Goal: Task Accomplishment & Management: Manage account settings

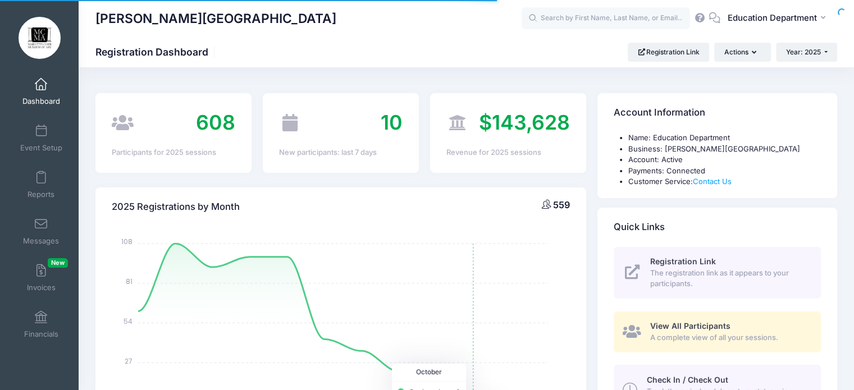
select select
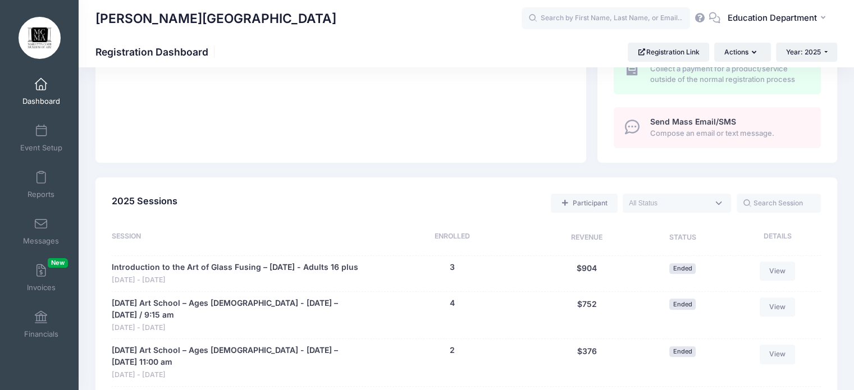
scroll to position [388, 0]
click at [760, 12] on span "Education Department" at bounding box center [771, 18] width 89 height 12
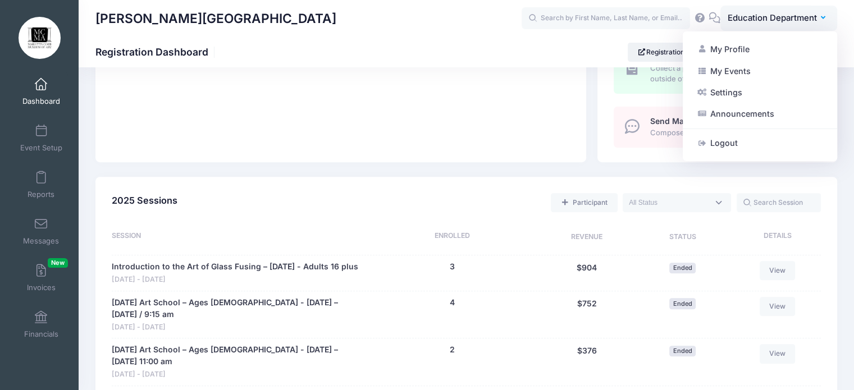
click at [21, 364] on div "My Events Dashboard Event Setup Reports Messages Invoices New Financials Settin…" at bounding box center [39, 218] width 79 height 301
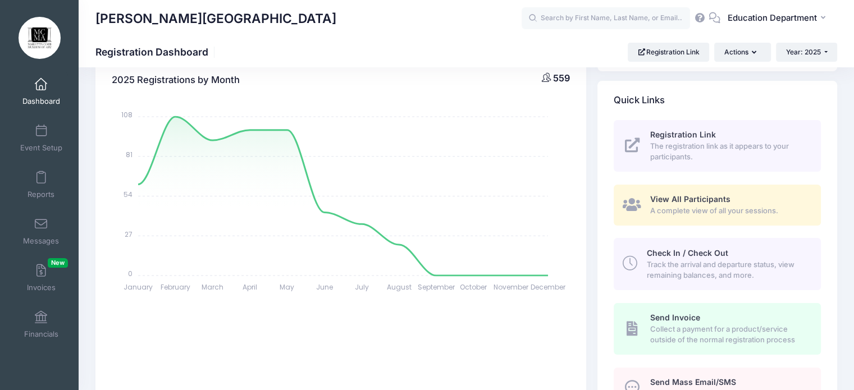
scroll to position [0, 0]
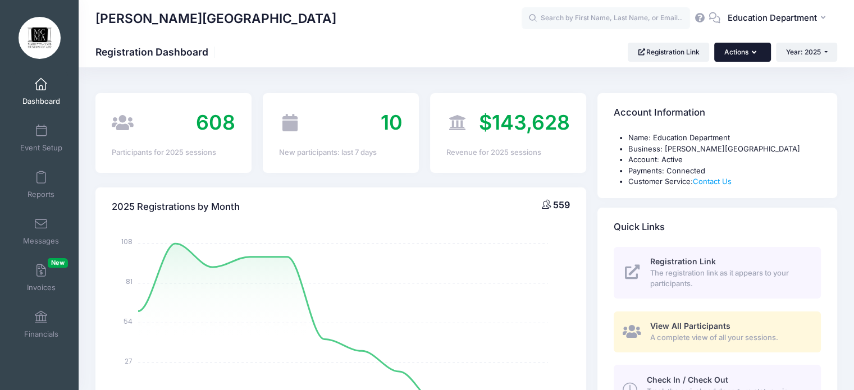
click at [739, 56] on button "Actions" at bounding box center [742, 52] width 56 height 19
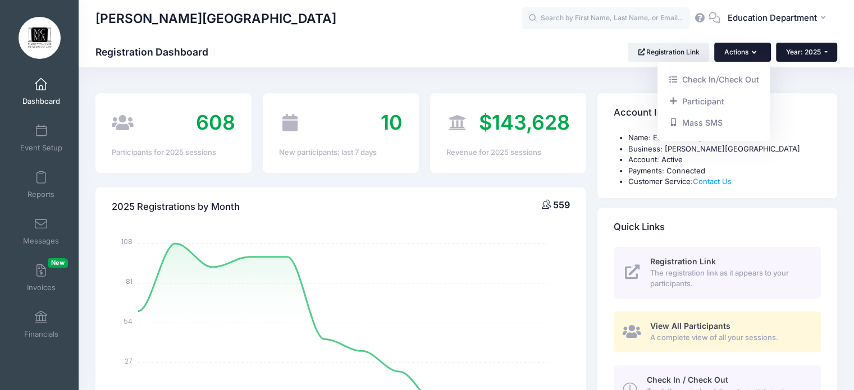
click at [803, 54] on span "Year: 2025" at bounding box center [803, 52] width 35 height 8
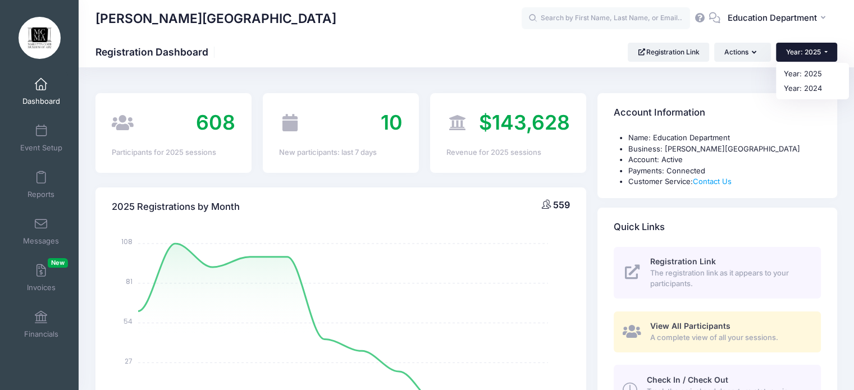
click at [502, 40] on div "[PERSON_NAME][GEOGRAPHIC_DATA] Registration Dashboard Registration Link Actions…" at bounding box center [466, 51] width 775 height 31
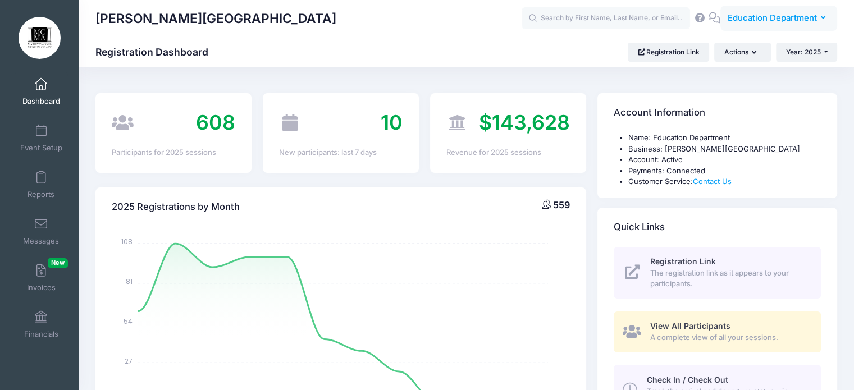
click at [796, 20] on span "Education Department" at bounding box center [771, 18] width 89 height 12
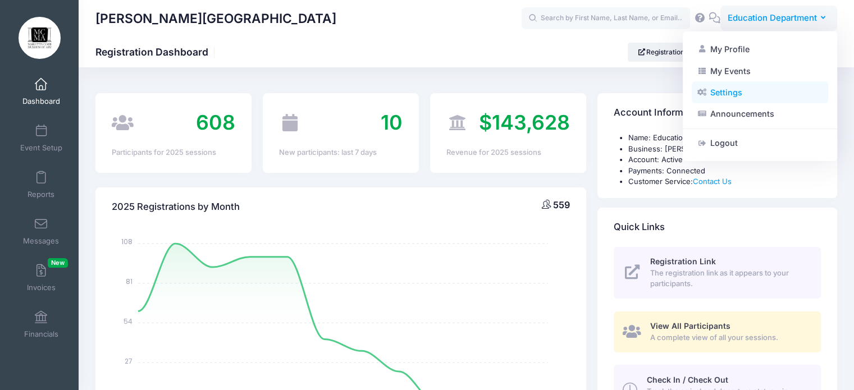
click at [722, 91] on link "Settings" at bounding box center [759, 92] width 136 height 21
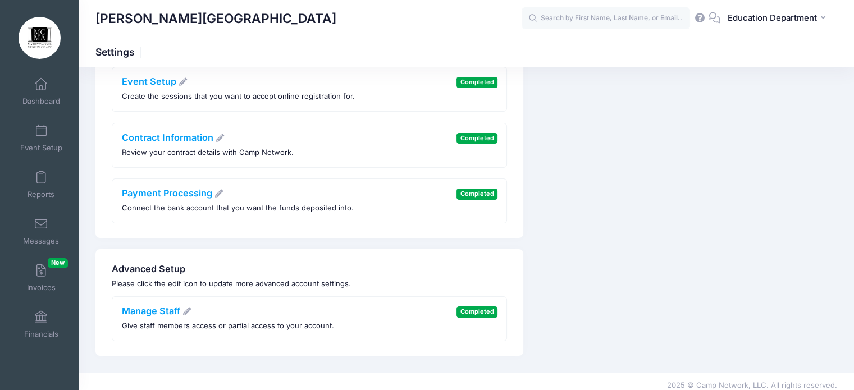
scroll to position [172, 0]
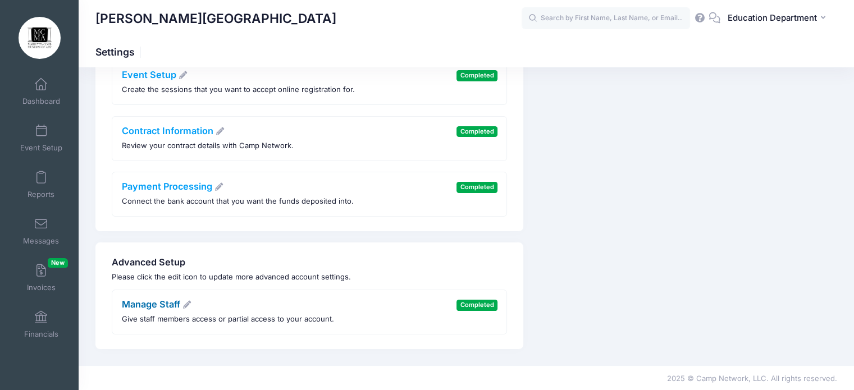
click at [185, 302] on icon at bounding box center [187, 305] width 10 height 8
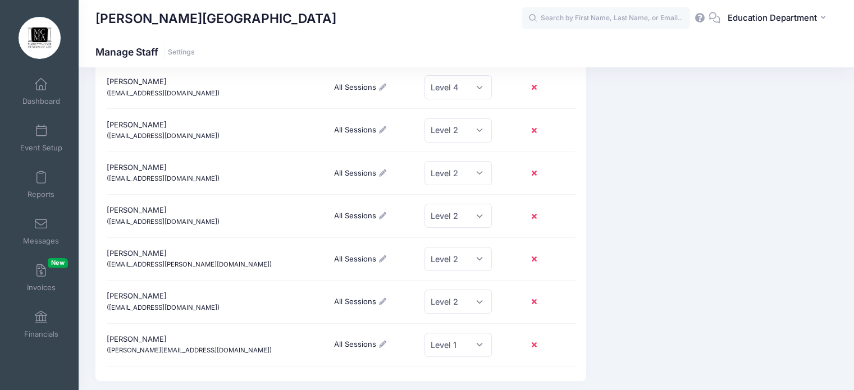
scroll to position [258, 0]
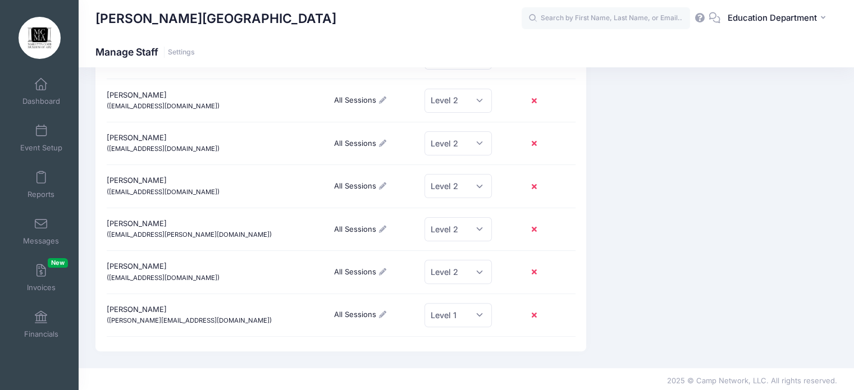
click at [536, 230] on icon at bounding box center [535, 230] width 9 height 0
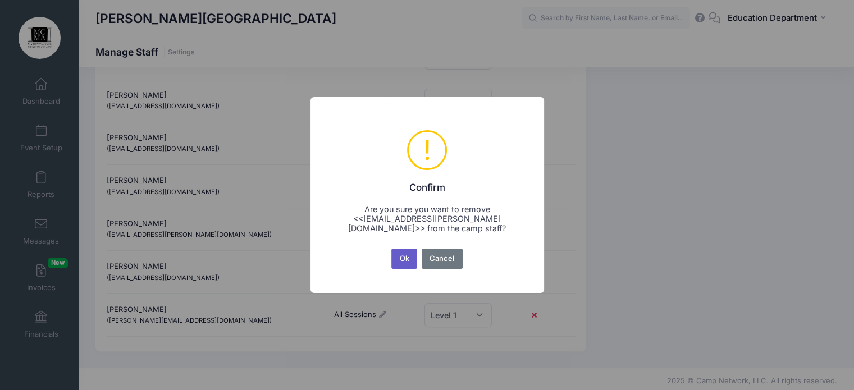
click at [397, 255] on button "Ok" at bounding box center [404, 259] width 26 height 20
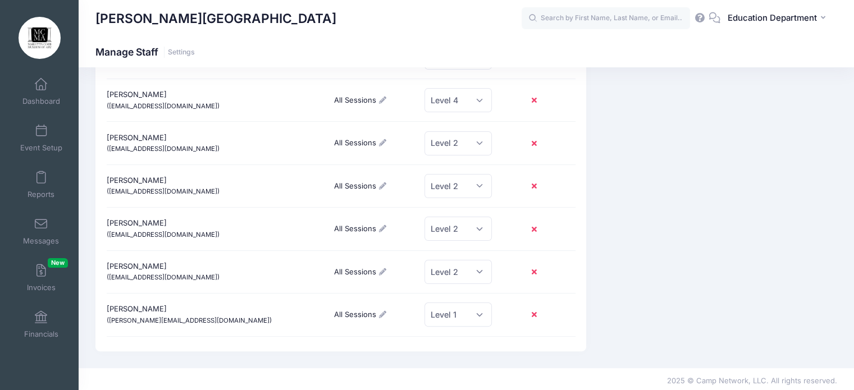
scroll to position [0, 0]
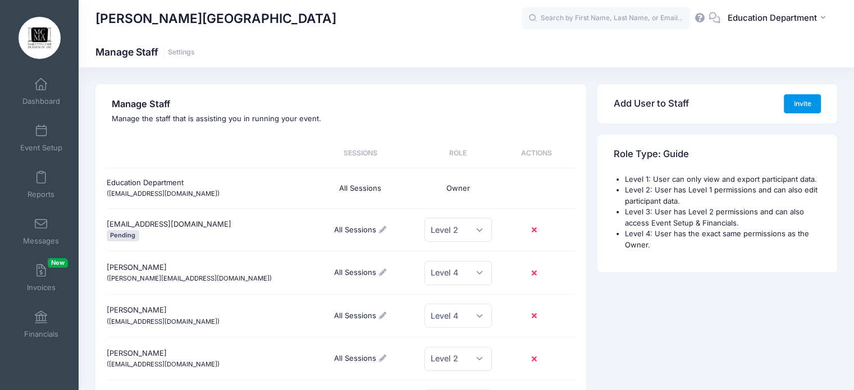
click at [799, 104] on button "Invite" at bounding box center [801, 103] width 37 height 19
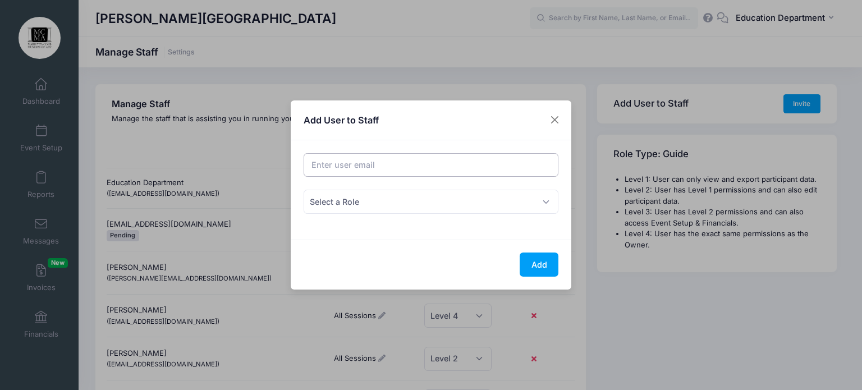
click at [470, 162] on input "Email address" at bounding box center [431, 165] width 255 height 24
type input "licha.nicholson@att.net"
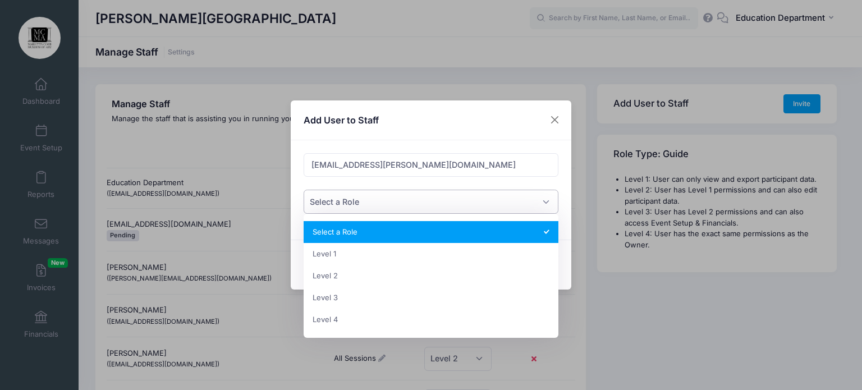
click at [502, 198] on span "Select a Role" at bounding box center [431, 202] width 255 height 24
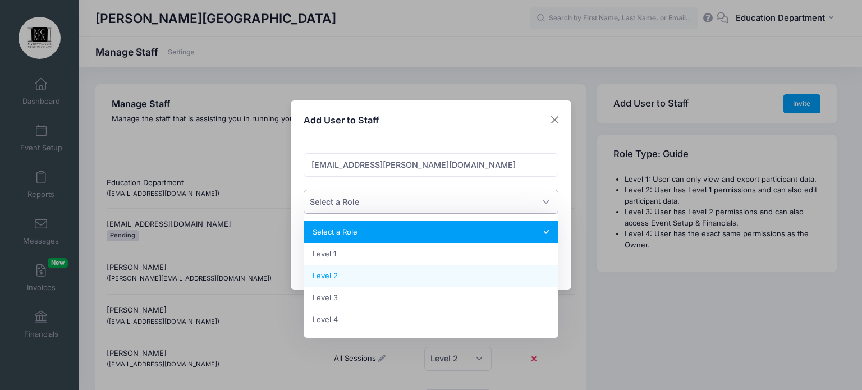
select select "3"
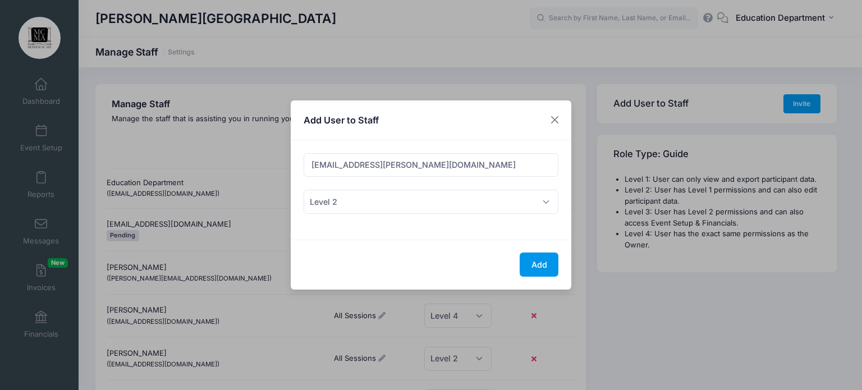
click at [545, 264] on button "Add" at bounding box center [539, 265] width 39 height 24
click at [554, 117] on button "Close" at bounding box center [555, 120] width 20 height 20
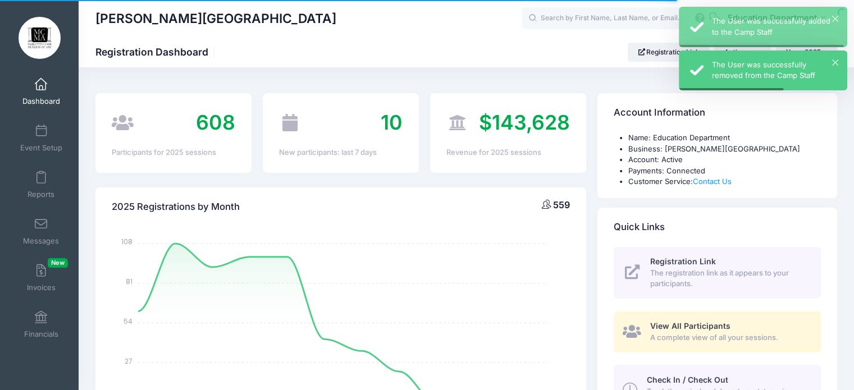
select select
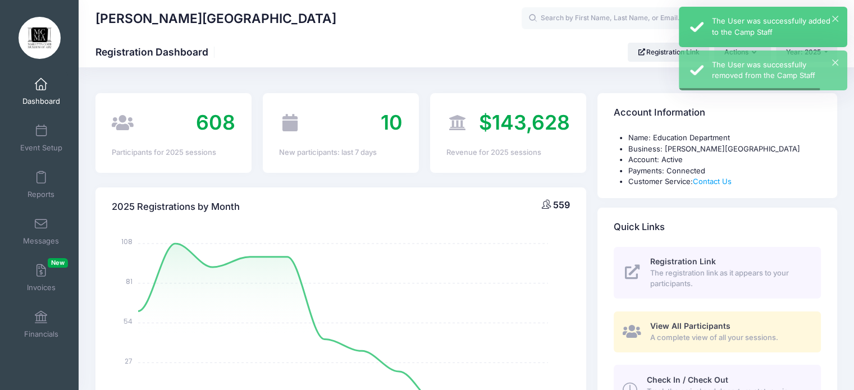
click at [838, 16] on div "× The User was successfully added to the Camp Staff" at bounding box center [762, 27] width 168 height 40
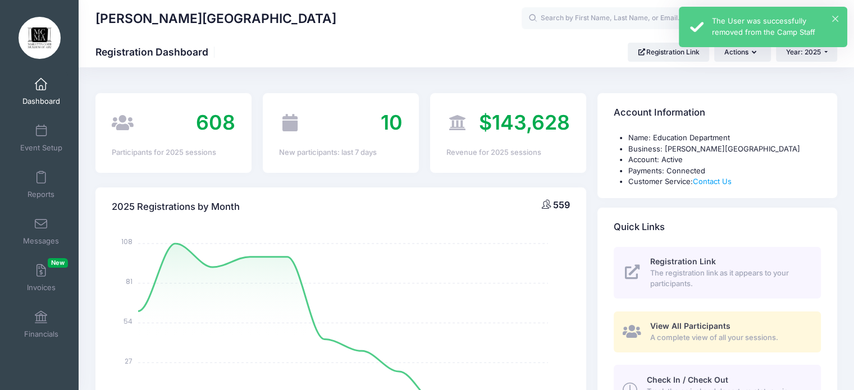
click at [838, 16] on div "× The User was successfully removed from the Camp Staff" at bounding box center [762, 27] width 168 height 40
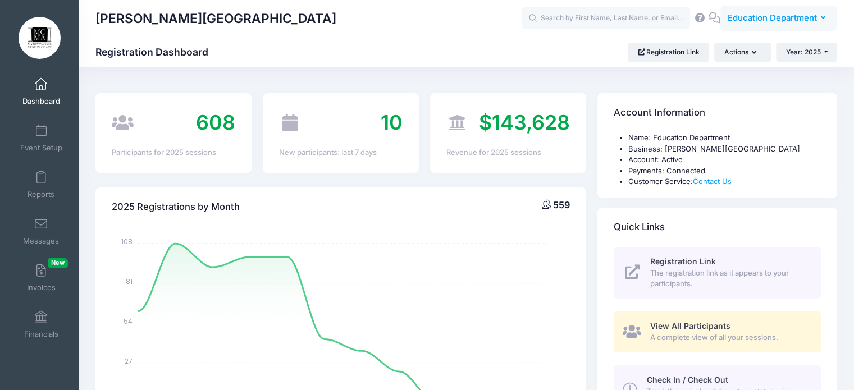
click at [795, 15] on span "Education Department" at bounding box center [771, 18] width 89 height 12
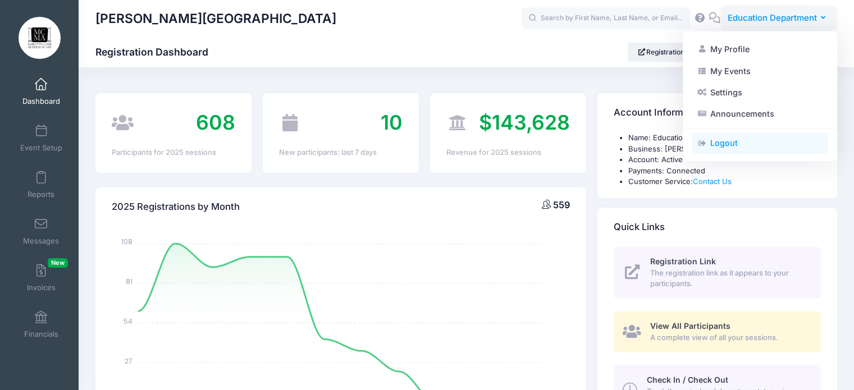
click at [736, 145] on link "Logout" at bounding box center [759, 142] width 136 height 21
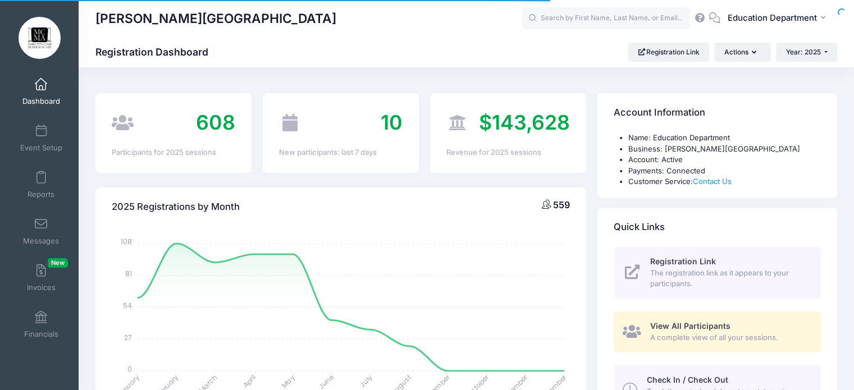
select select
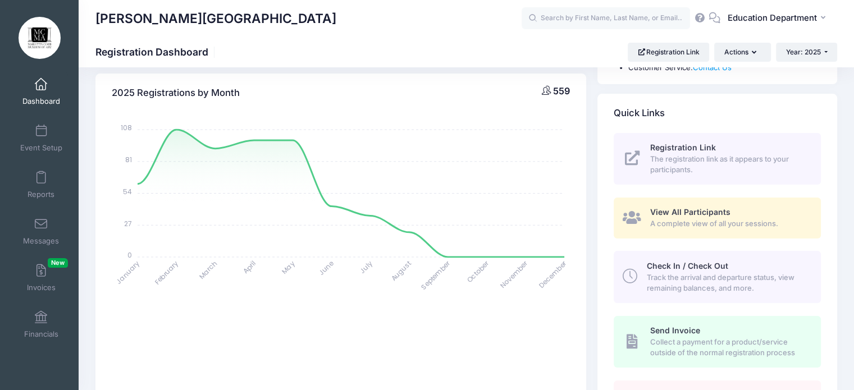
scroll to position [30, 0]
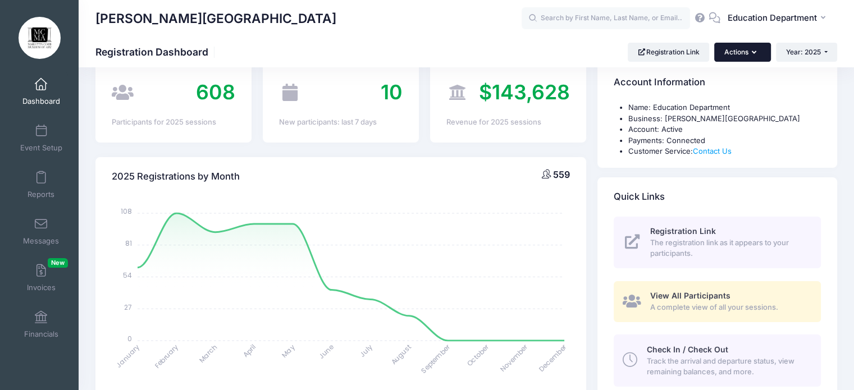
click at [739, 53] on button "Actions" at bounding box center [742, 52] width 56 height 19
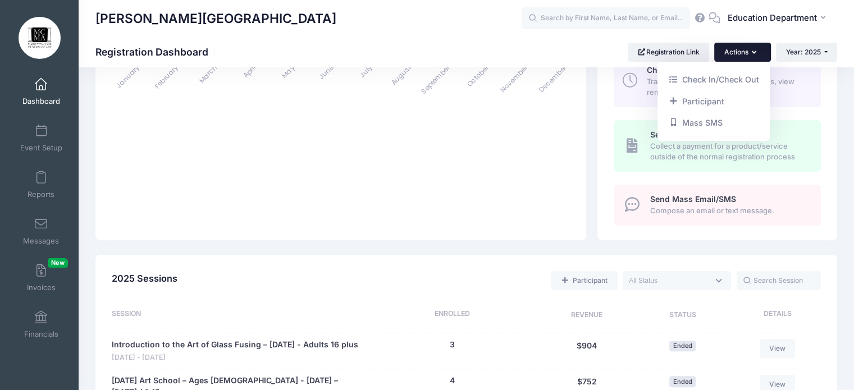
scroll to position [0, 0]
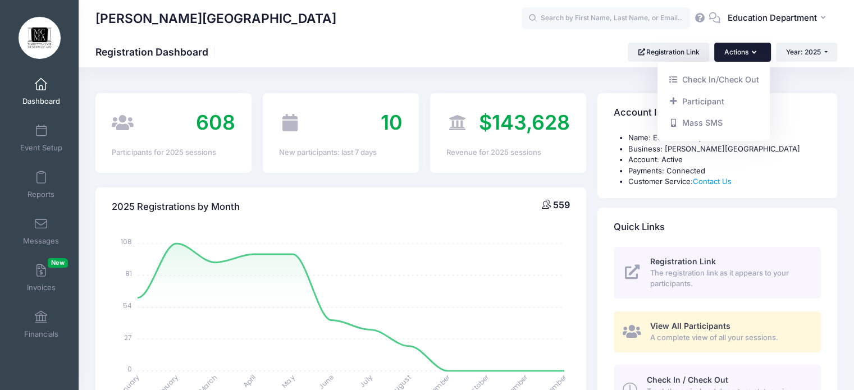
click at [522, 44] on div "Marietta Cobb Museum of Art Registration Dashboard Registration Link Actions Ye…" at bounding box center [466, 52] width 775 height 19
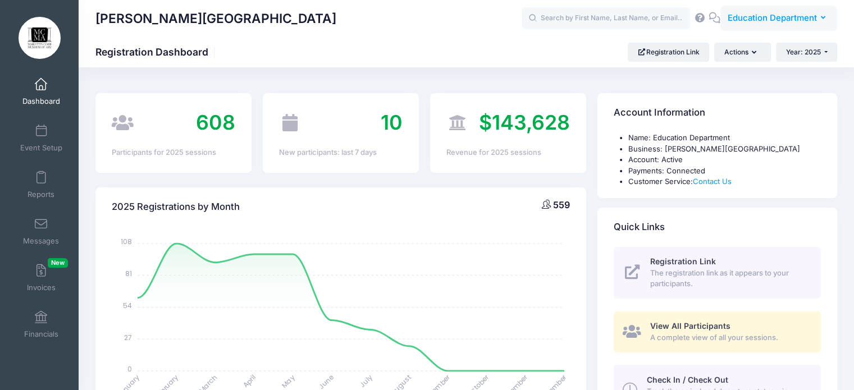
click at [766, 17] on span "Education Department" at bounding box center [771, 18] width 89 height 12
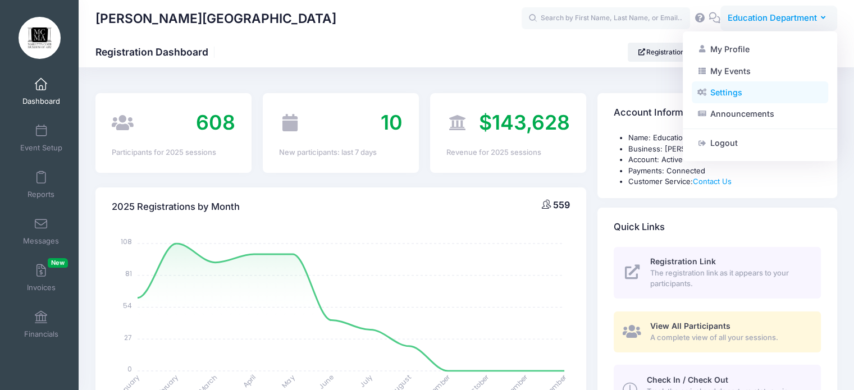
click at [713, 94] on link "Settings" at bounding box center [759, 92] width 136 height 21
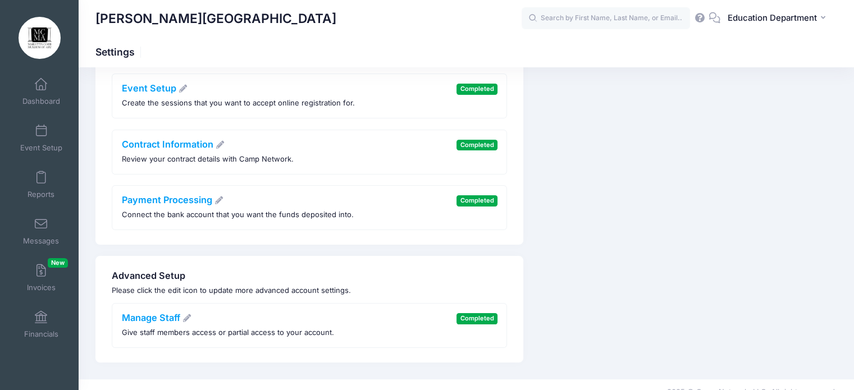
scroll to position [172, 0]
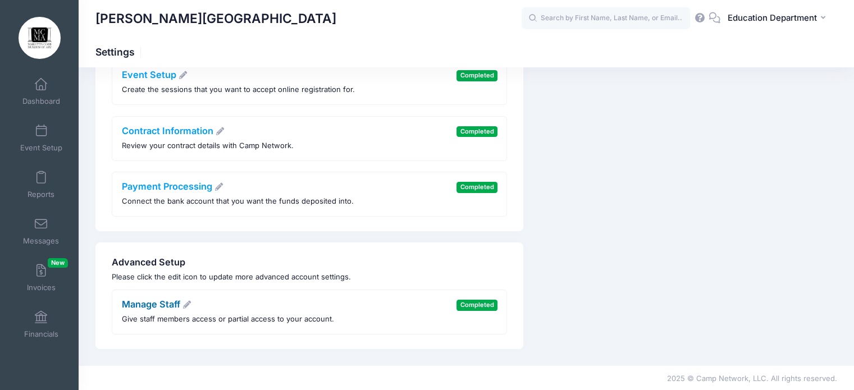
click at [165, 304] on link "Manage Staff" at bounding box center [157, 304] width 70 height 11
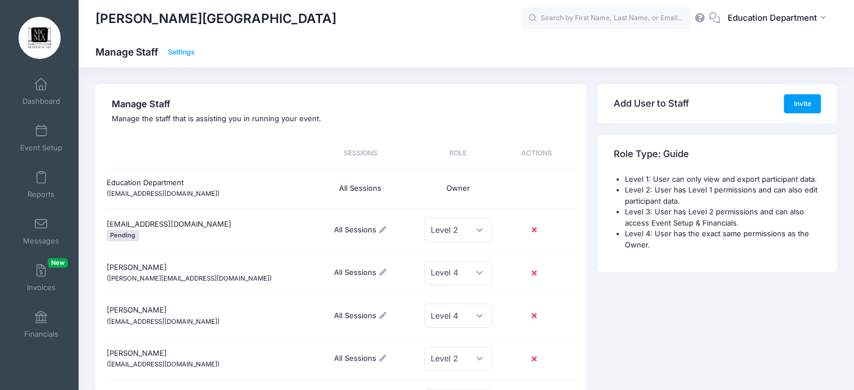
click at [191, 51] on link "Settings" at bounding box center [181, 52] width 27 height 8
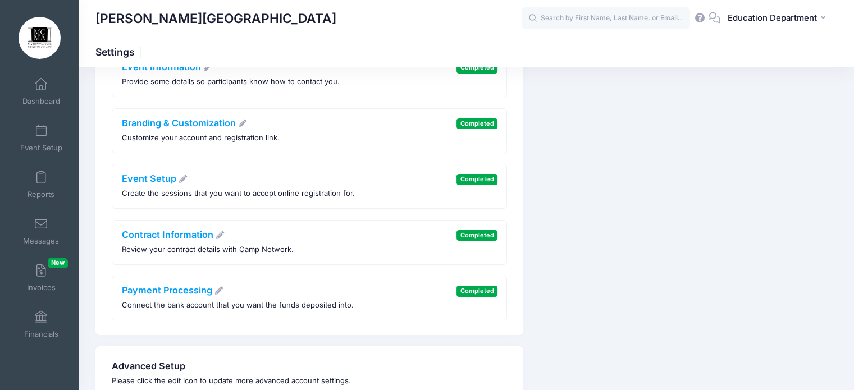
scroll to position [172, 0]
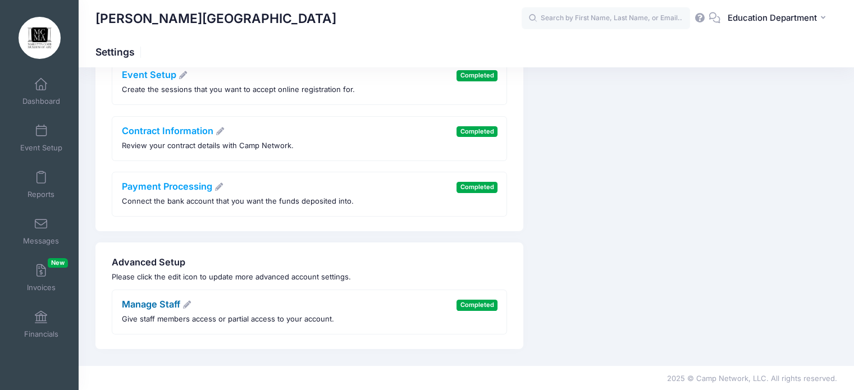
click at [187, 303] on icon at bounding box center [187, 305] width 10 height 8
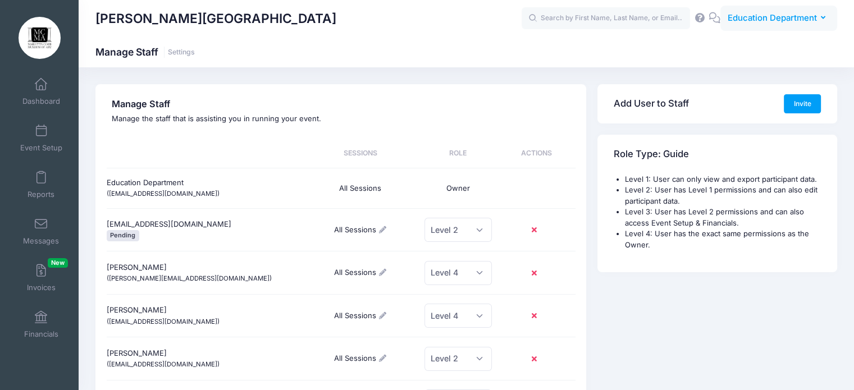
click at [791, 24] on button "ED Education Department" at bounding box center [778, 19] width 117 height 26
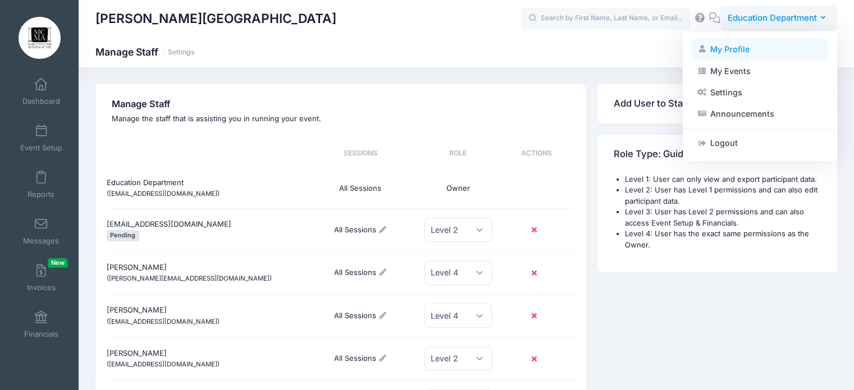
click at [748, 45] on link "My Profile" at bounding box center [759, 49] width 136 height 21
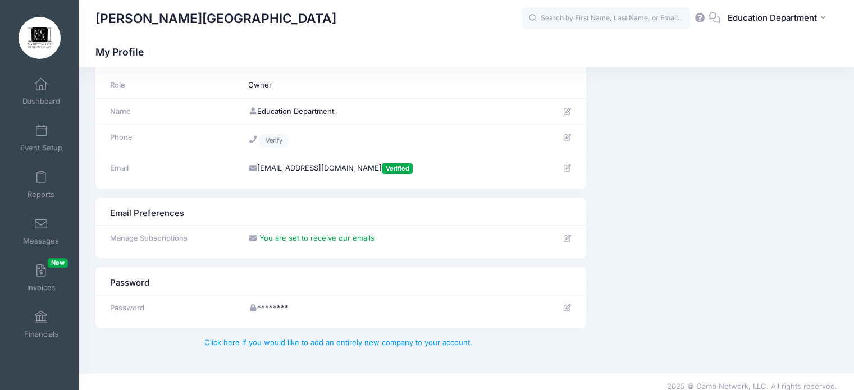
scroll to position [48, 0]
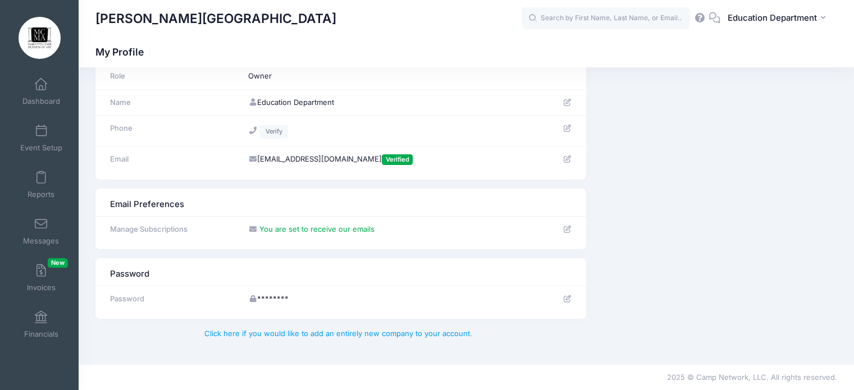
click at [182, 269] on div "Password" at bounding box center [340, 272] width 473 height 16
